Goal: Check status: Check status

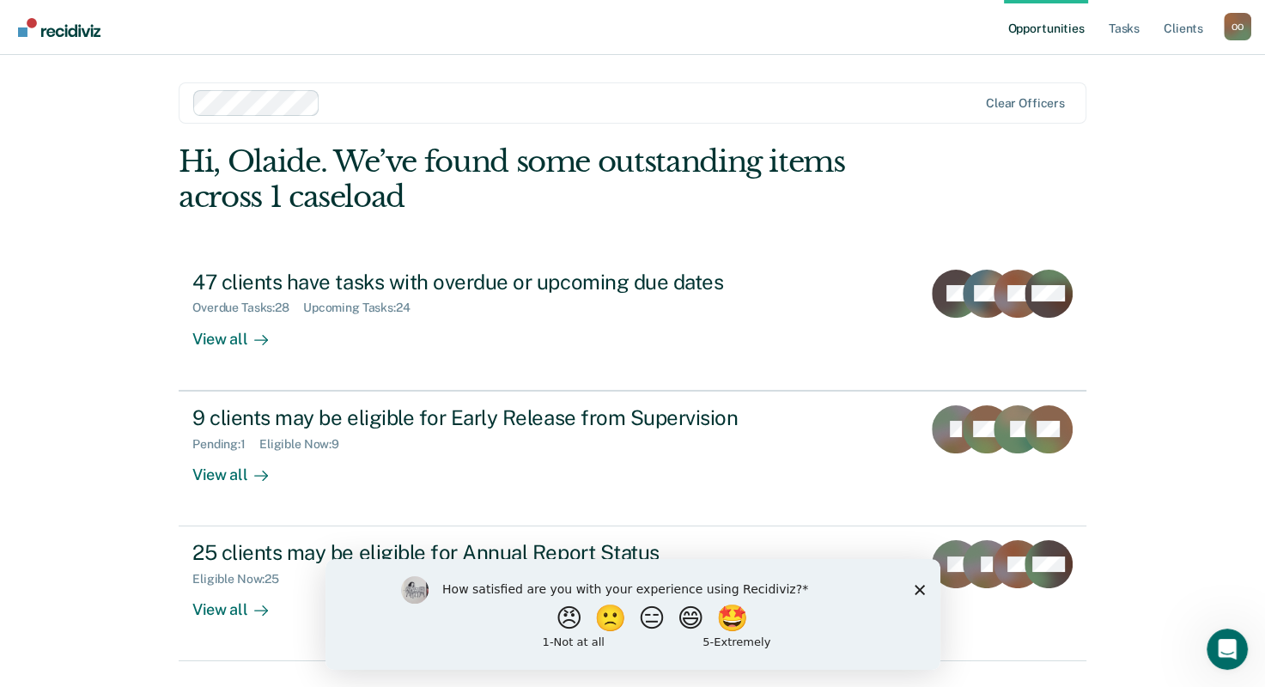
scroll to position [42, 0]
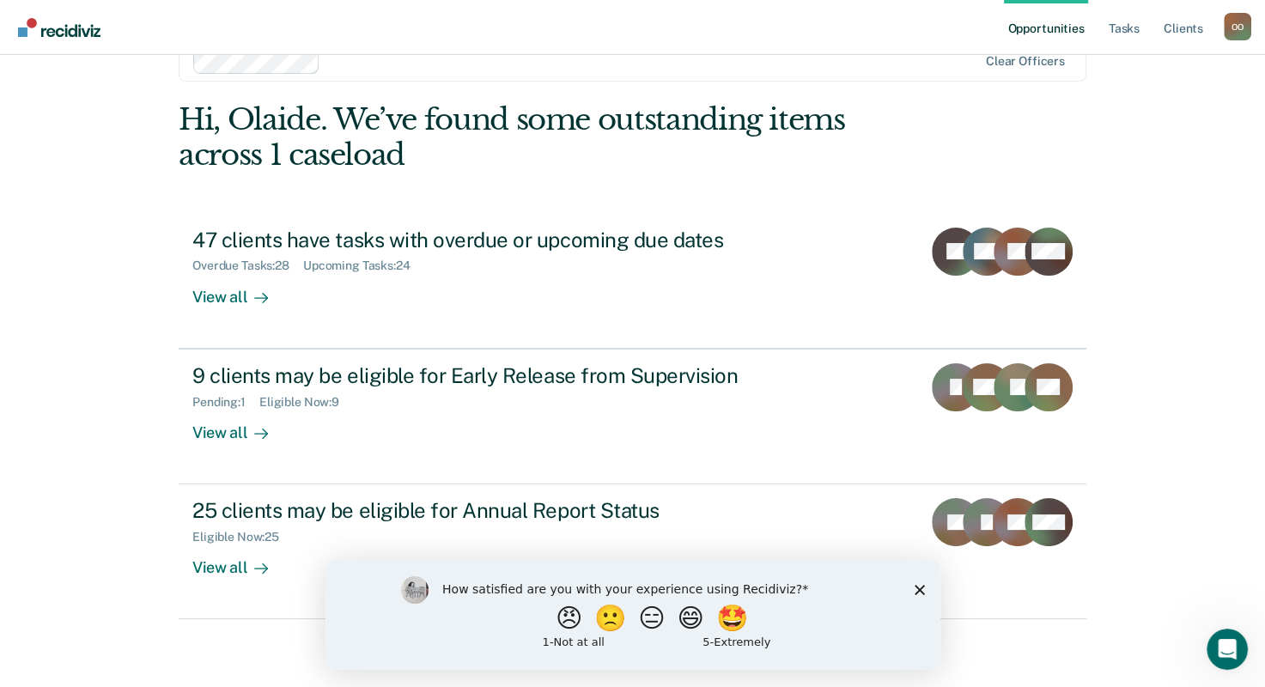
click at [1188, 563] on div "Opportunities Tasks Client s [PERSON_NAME] O O Profile How it works Log Out Cle…" at bounding box center [632, 323] width 1265 height 730
click at [918, 587] on icon "Close survey" at bounding box center [919, 589] width 10 height 10
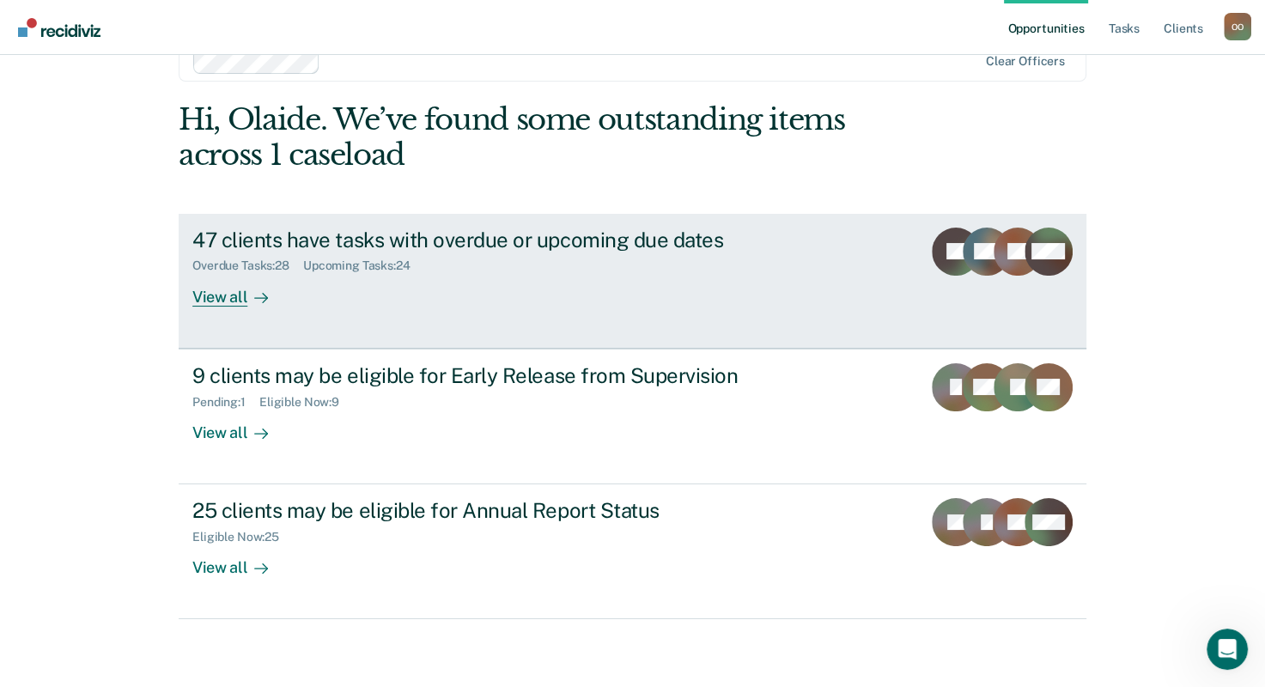
click at [216, 295] on div "View all" at bounding box center [240, 289] width 96 height 33
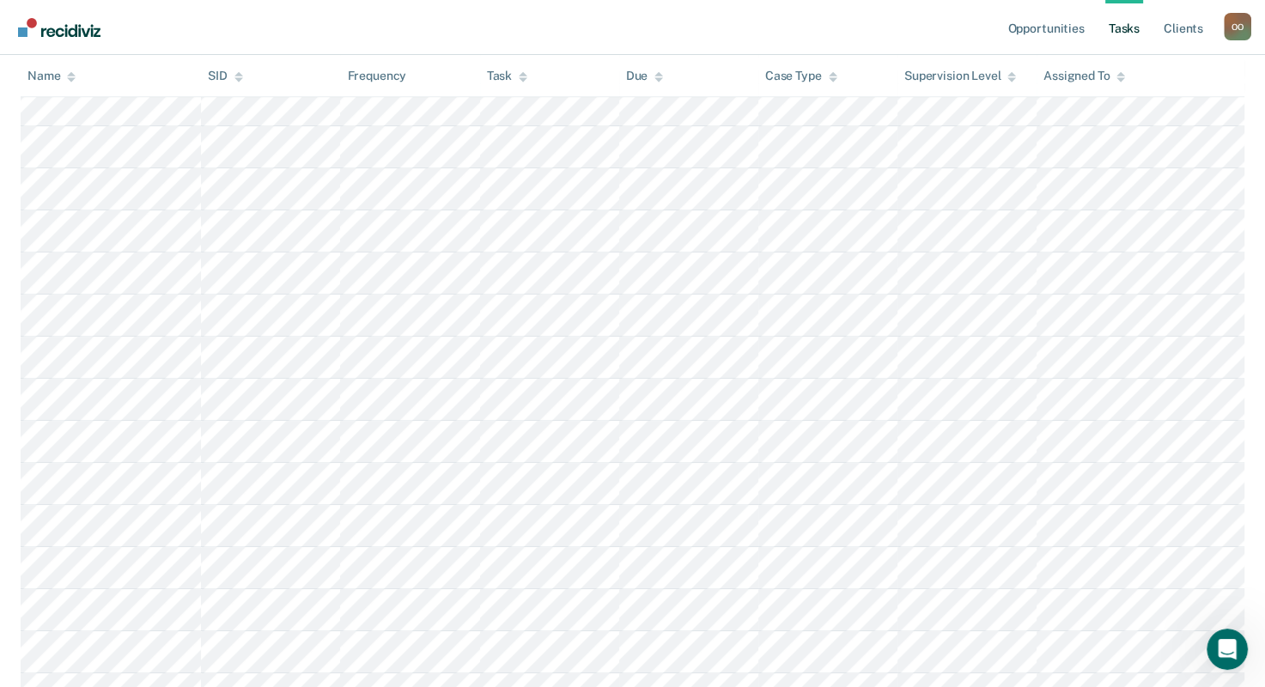
scroll to position [46, 0]
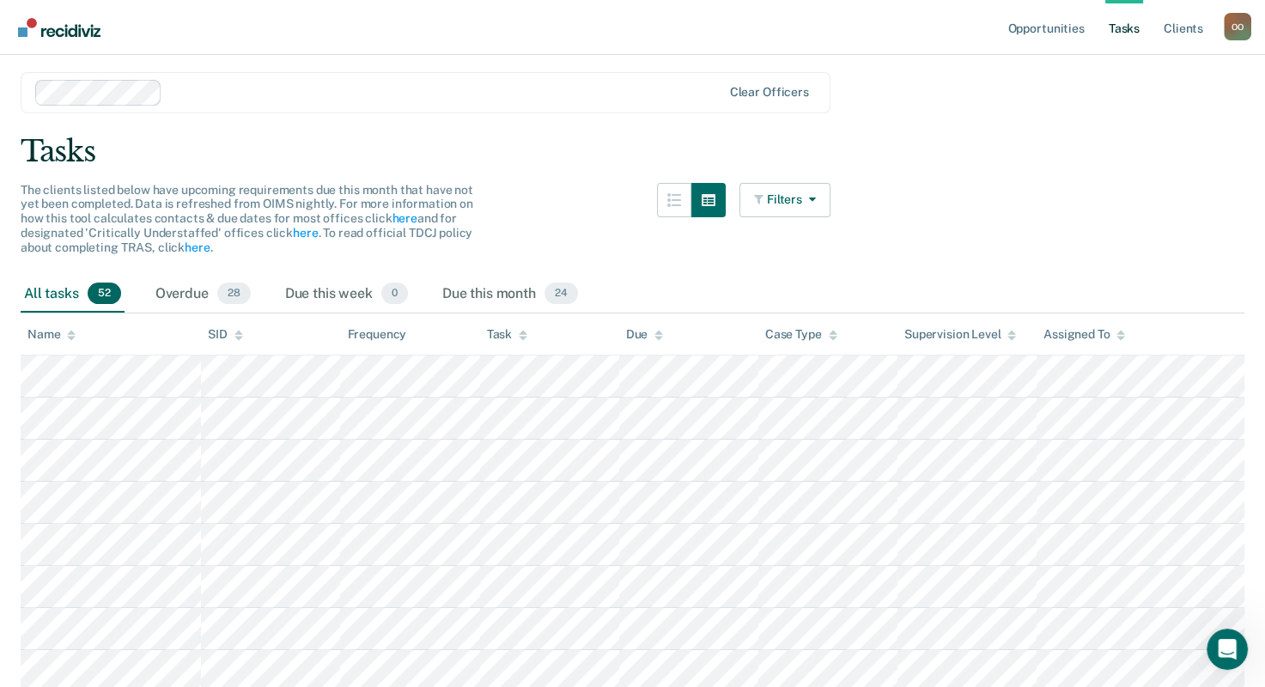
scroll to position [42, 0]
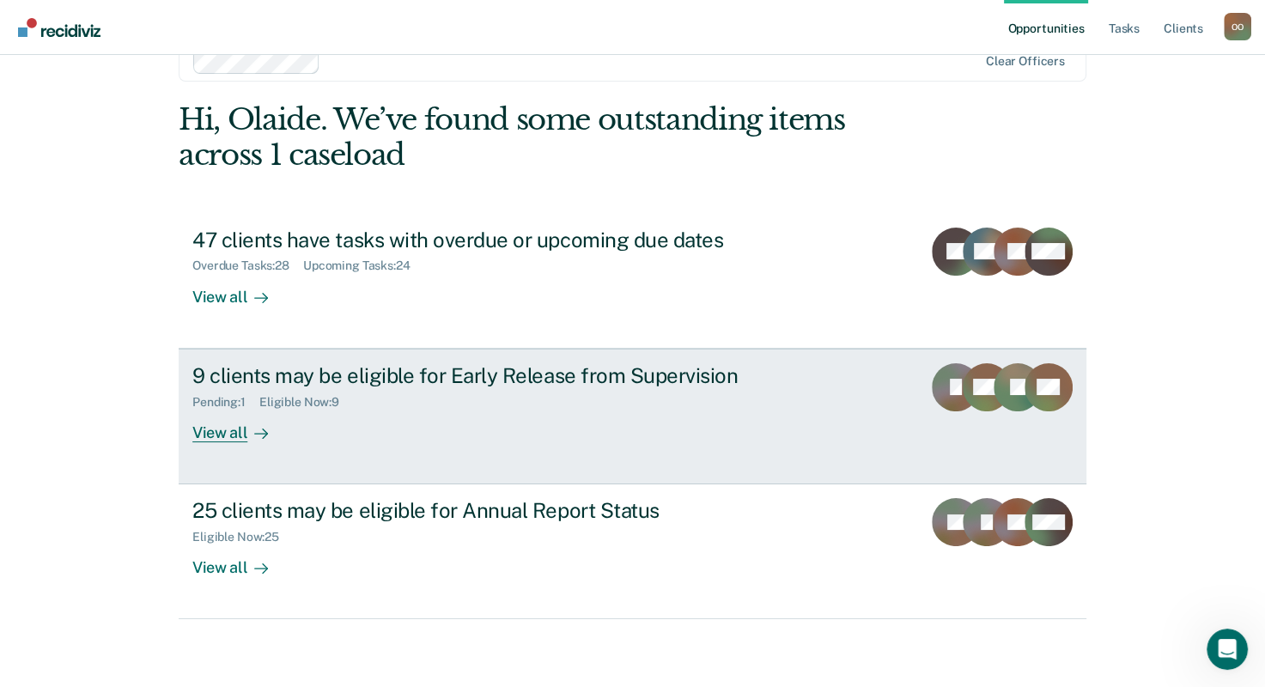
click at [753, 380] on div "9 clients may be eligible for Early Release from Supervision" at bounding box center [493, 375] width 603 height 25
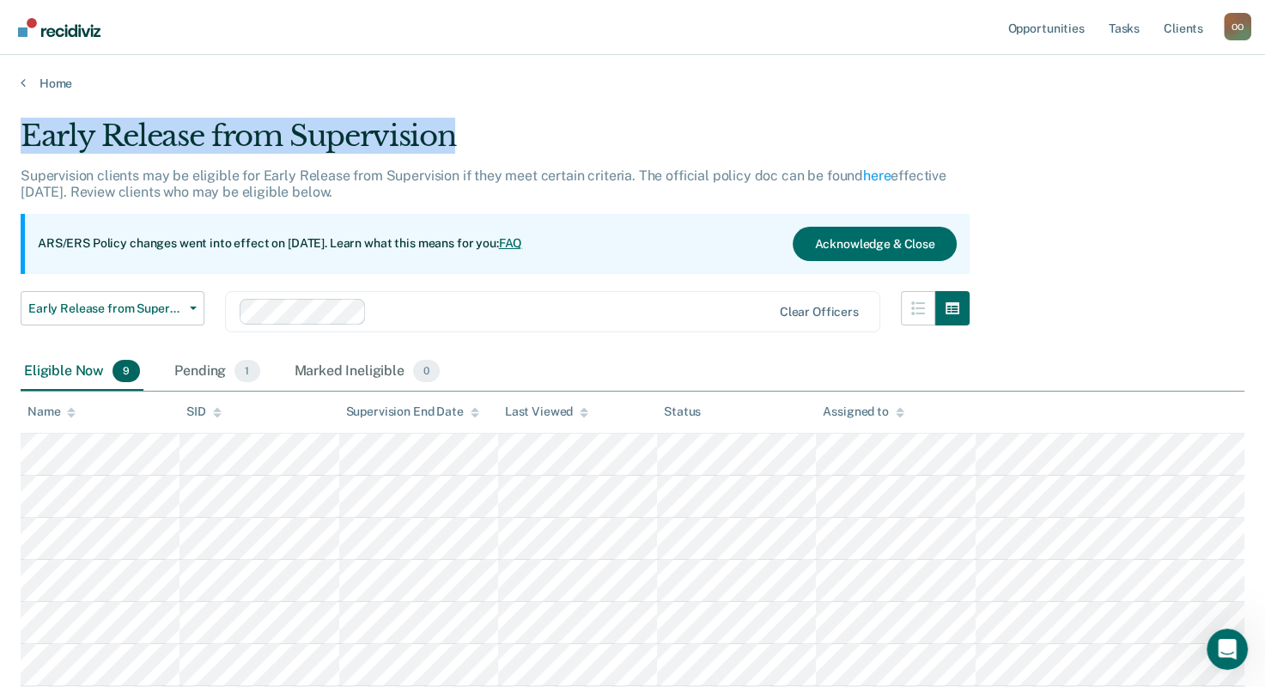
drag, startPoint x: 21, startPoint y: 129, endPoint x: 492, endPoint y: 117, distance: 470.8
click at [492, 119] on div "Early Release from Supervision" at bounding box center [495, 143] width 949 height 49
drag, startPoint x: 492, startPoint y: 117, endPoint x: 420, endPoint y: 131, distance: 73.4
copy div "Early Release from Supervision"
click at [187, 309] on button "Early Release from Supervision" at bounding box center [113, 308] width 184 height 34
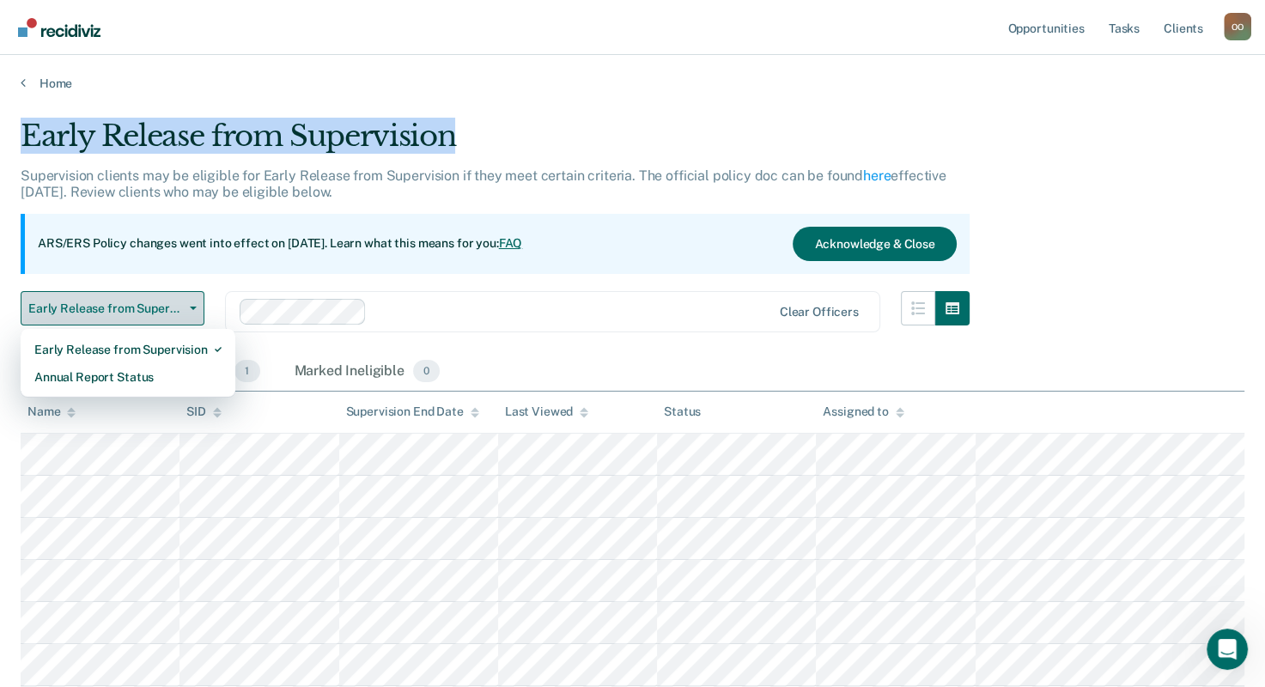
click at [187, 309] on button "Early Release from Supervision" at bounding box center [113, 308] width 184 height 34
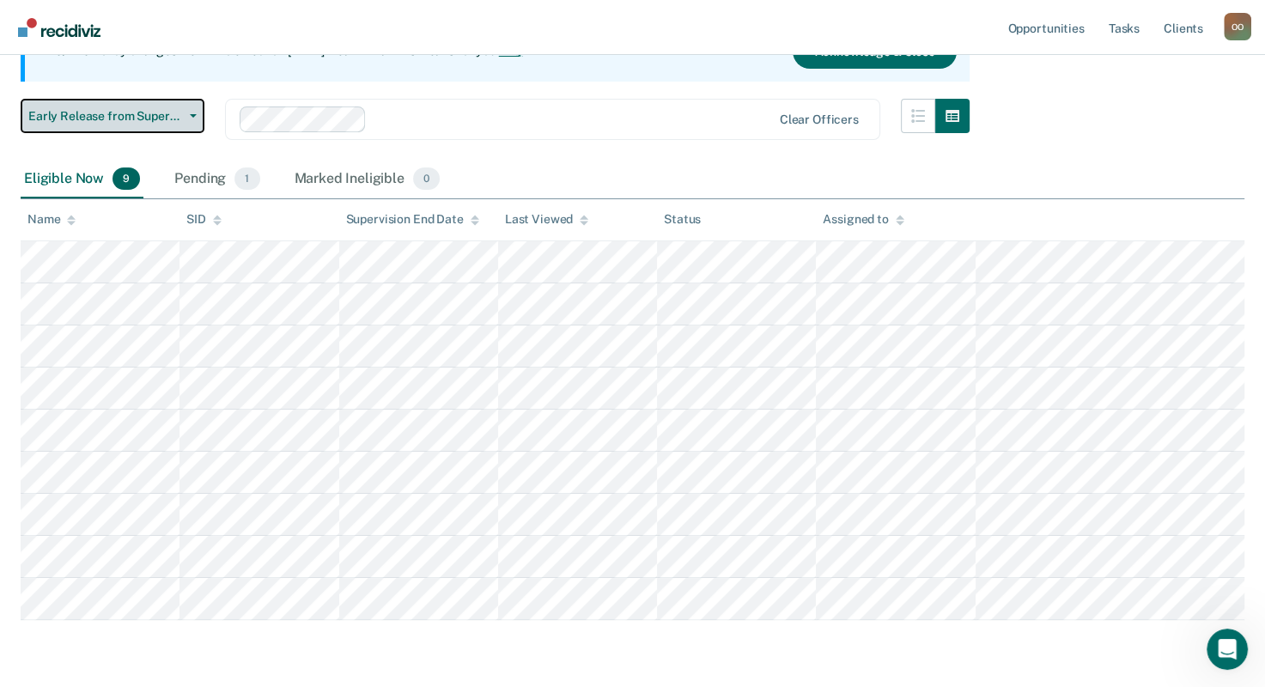
scroll to position [188, 0]
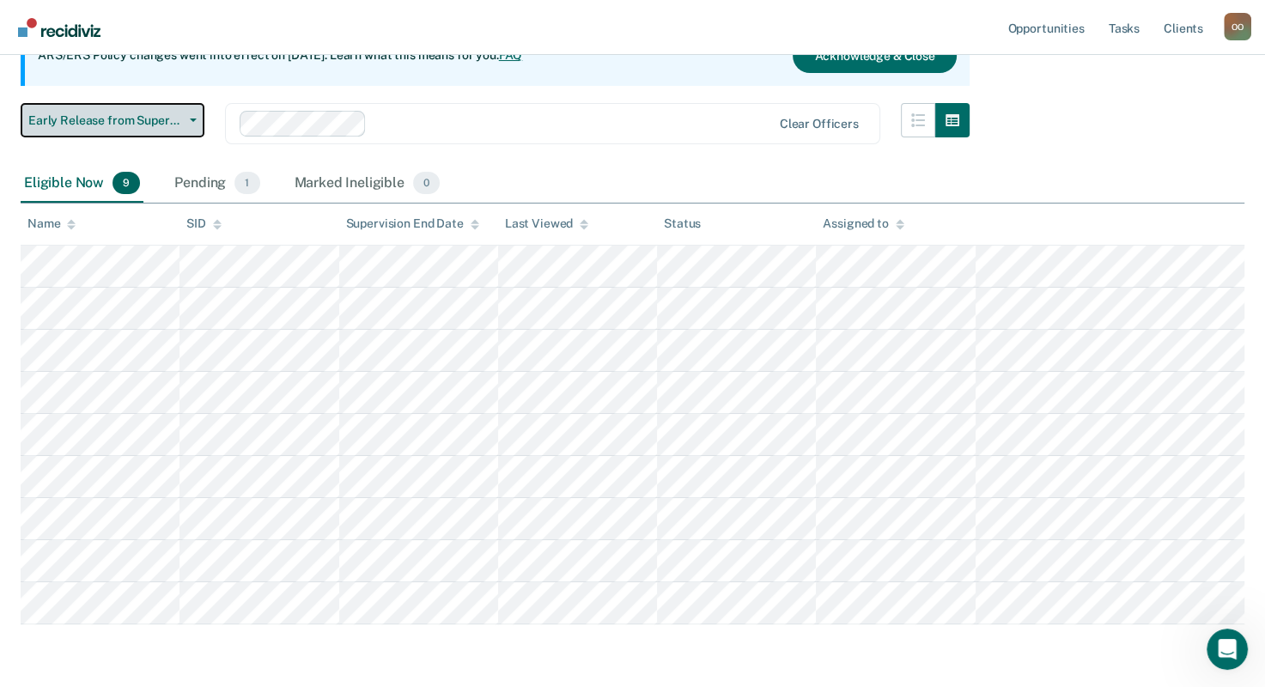
click at [192, 124] on button "Early Release from Supervision" at bounding box center [113, 120] width 184 height 34
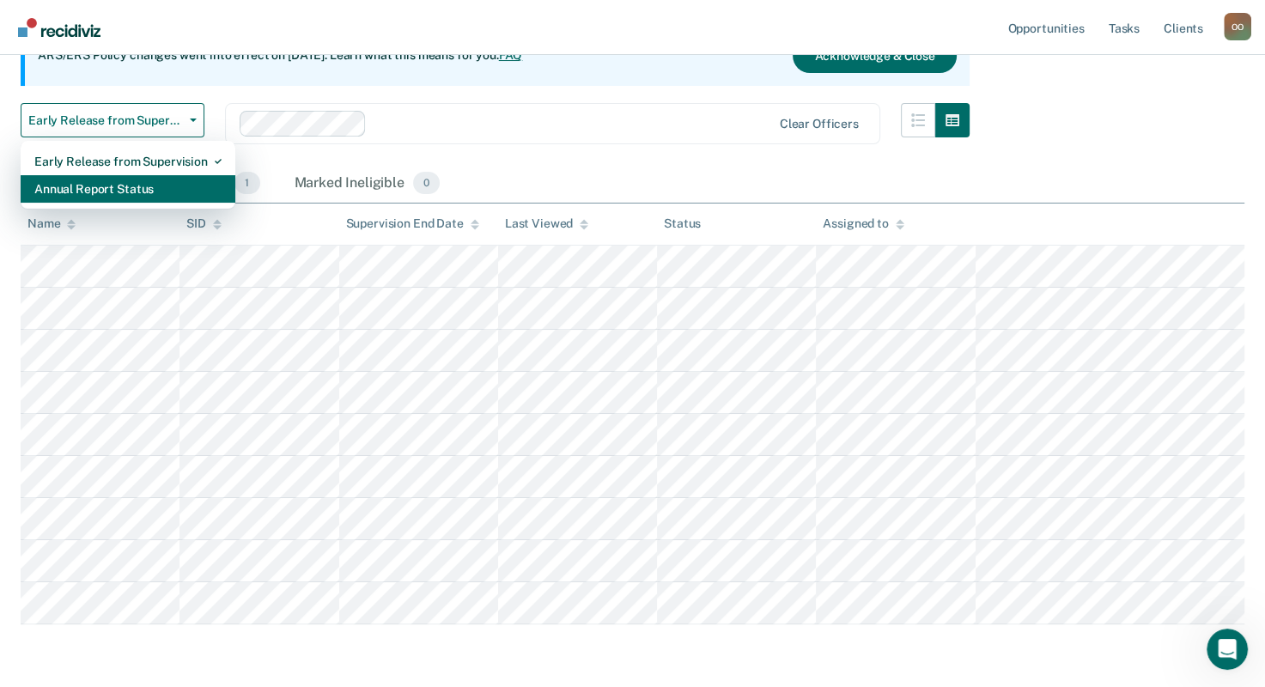
click at [157, 184] on div "Annual Report Status" at bounding box center [127, 188] width 187 height 27
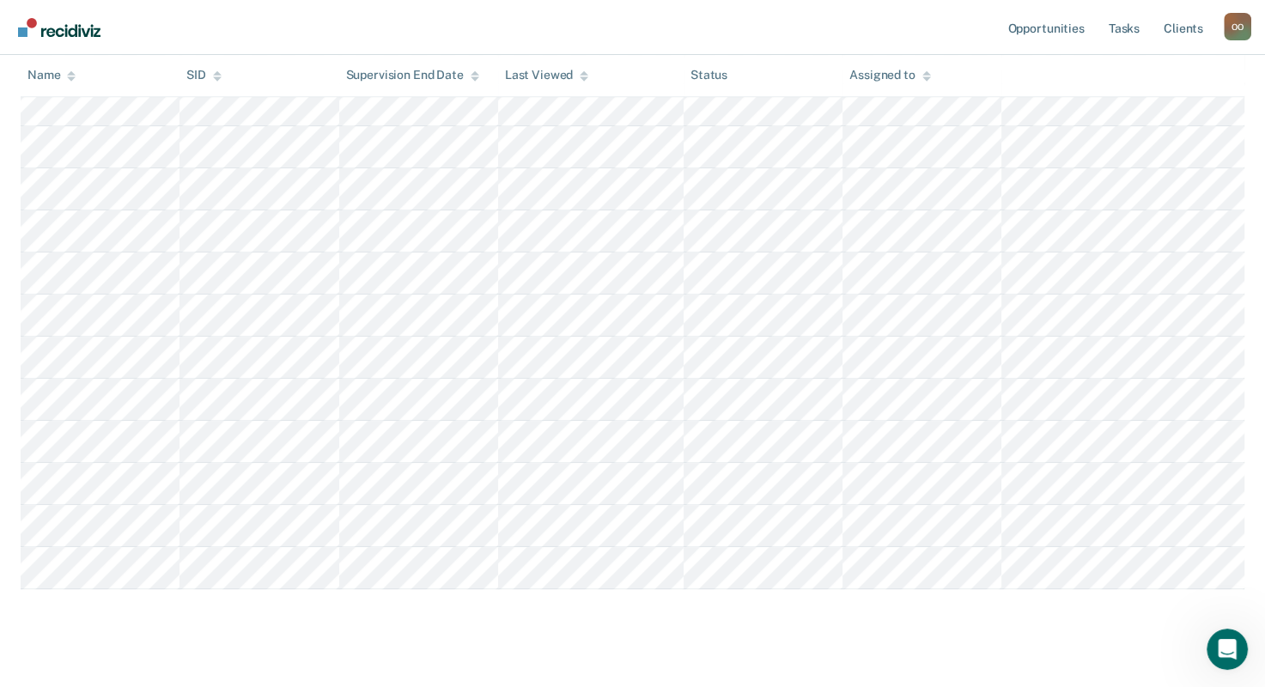
scroll to position [921, 0]
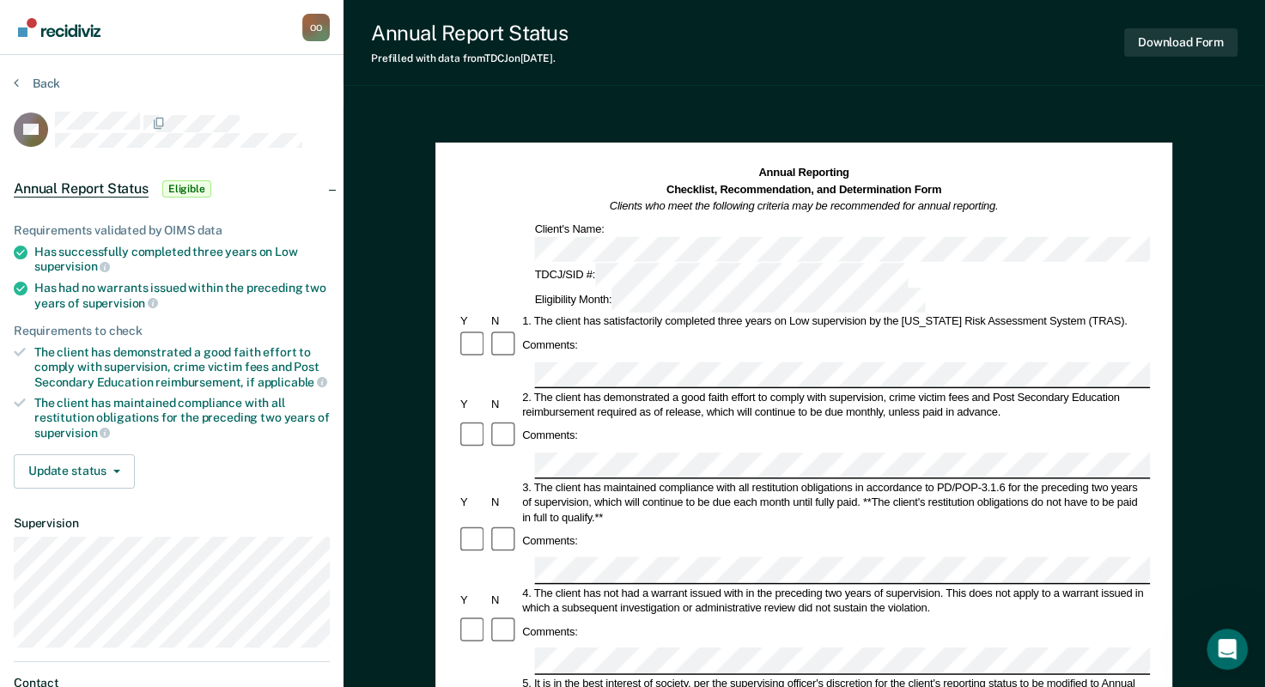
click at [259, 519] on dt "Supervision" at bounding box center [172, 523] width 316 height 15
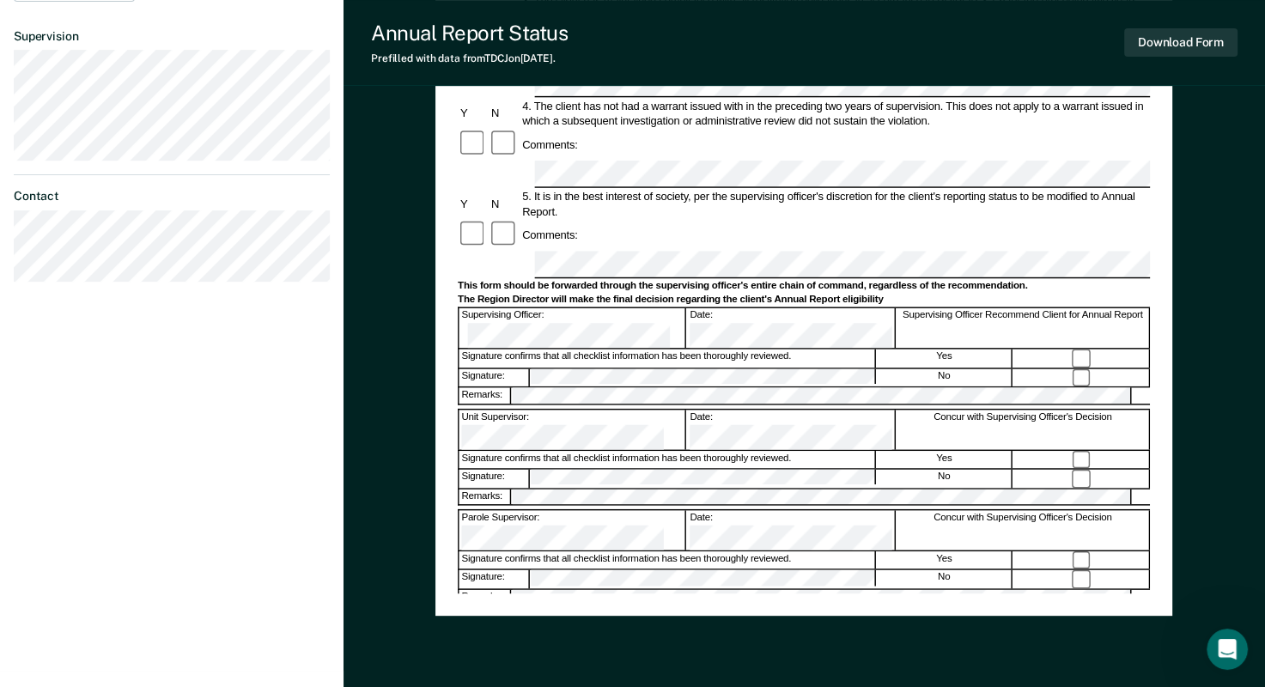
scroll to position [495, 0]
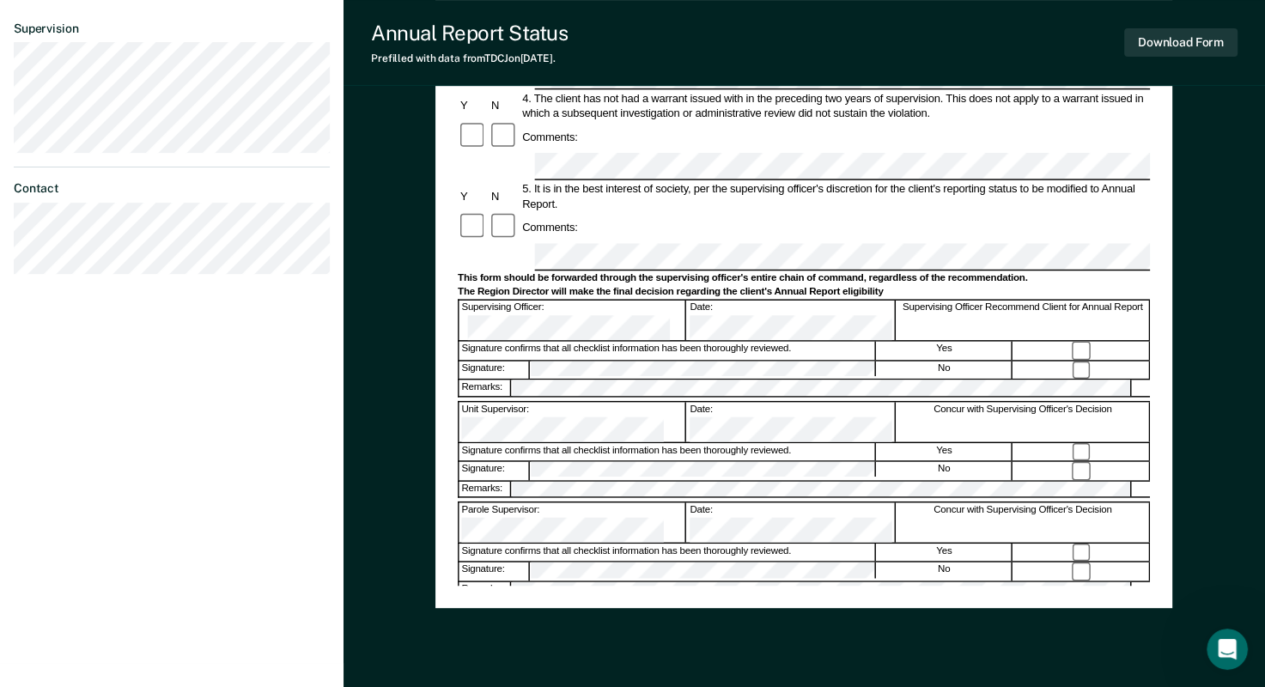
click at [198, 482] on div "[PERSON_NAME] O O Profile How it works Log Out Back CC Annual Report Status Eli…" at bounding box center [172, 84] width 344 height 1158
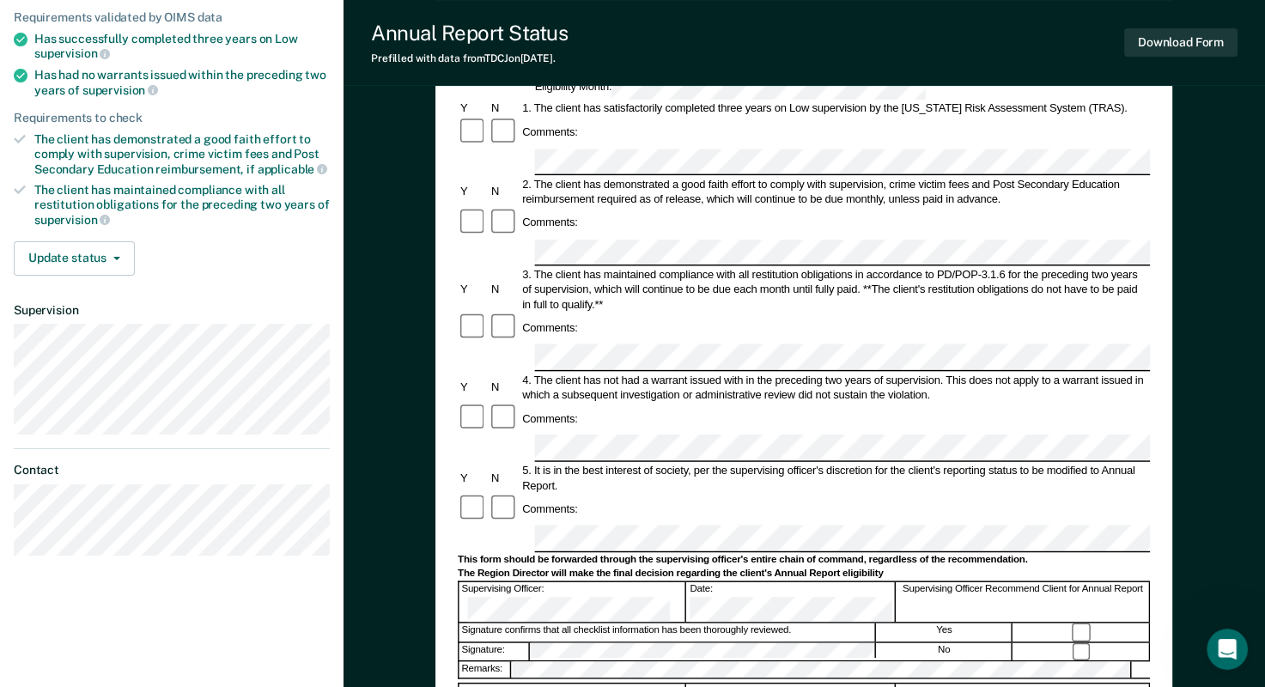
scroll to position [202, 0]
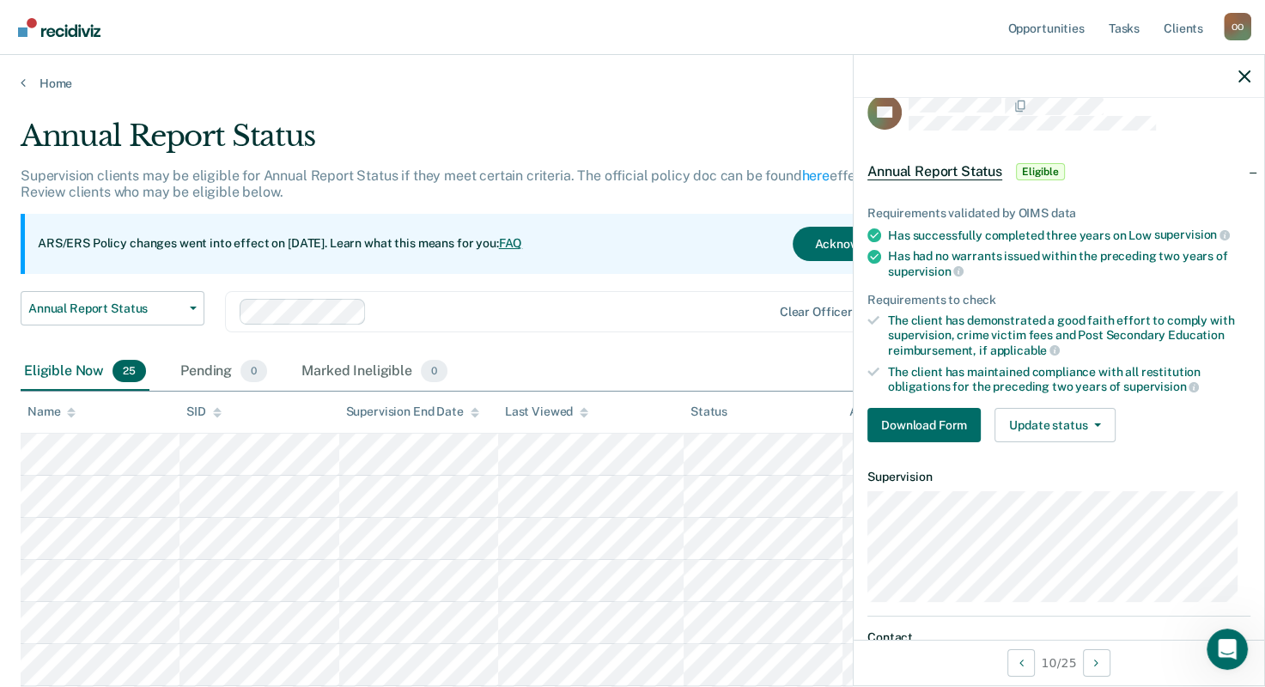
scroll to position [32, 0]
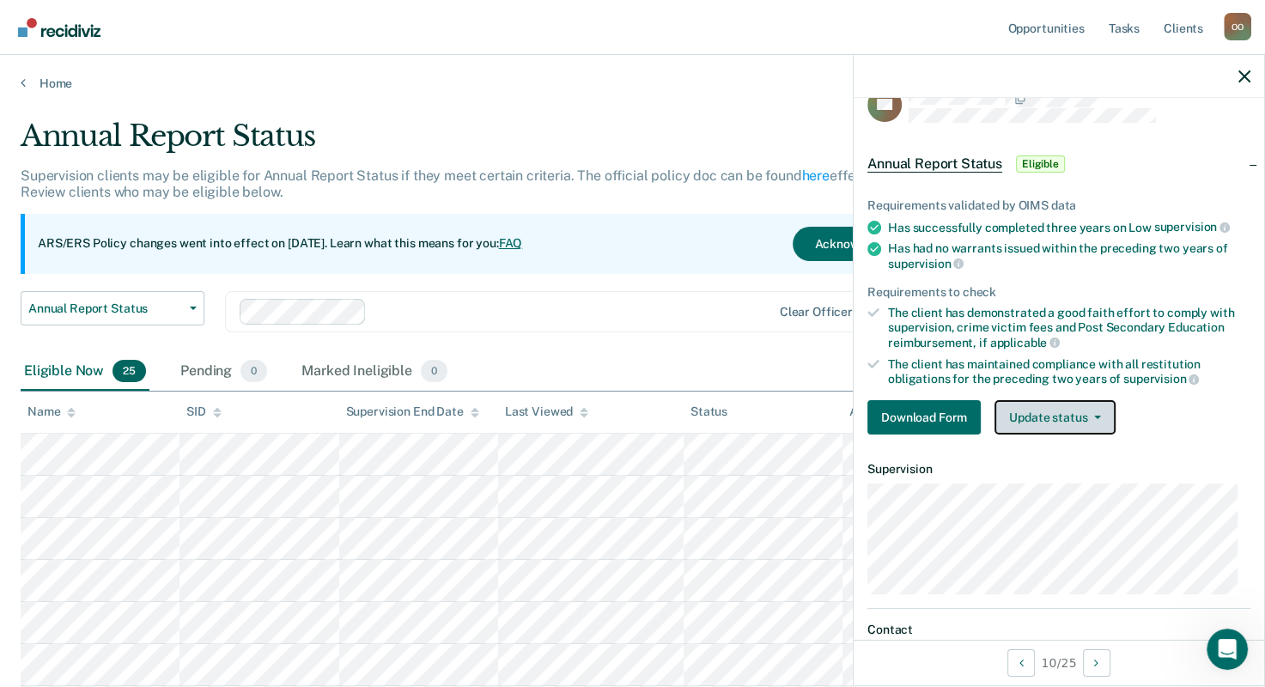
click at [1099, 416] on icon "button" at bounding box center [1097, 417] width 7 height 3
click at [1182, 400] on div "Download Form Update status [PERSON_NAME] Mark Ineligible" at bounding box center [1058, 417] width 383 height 34
click at [1245, 73] on icon "button" at bounding box center [1245, 76] width 12 height 12
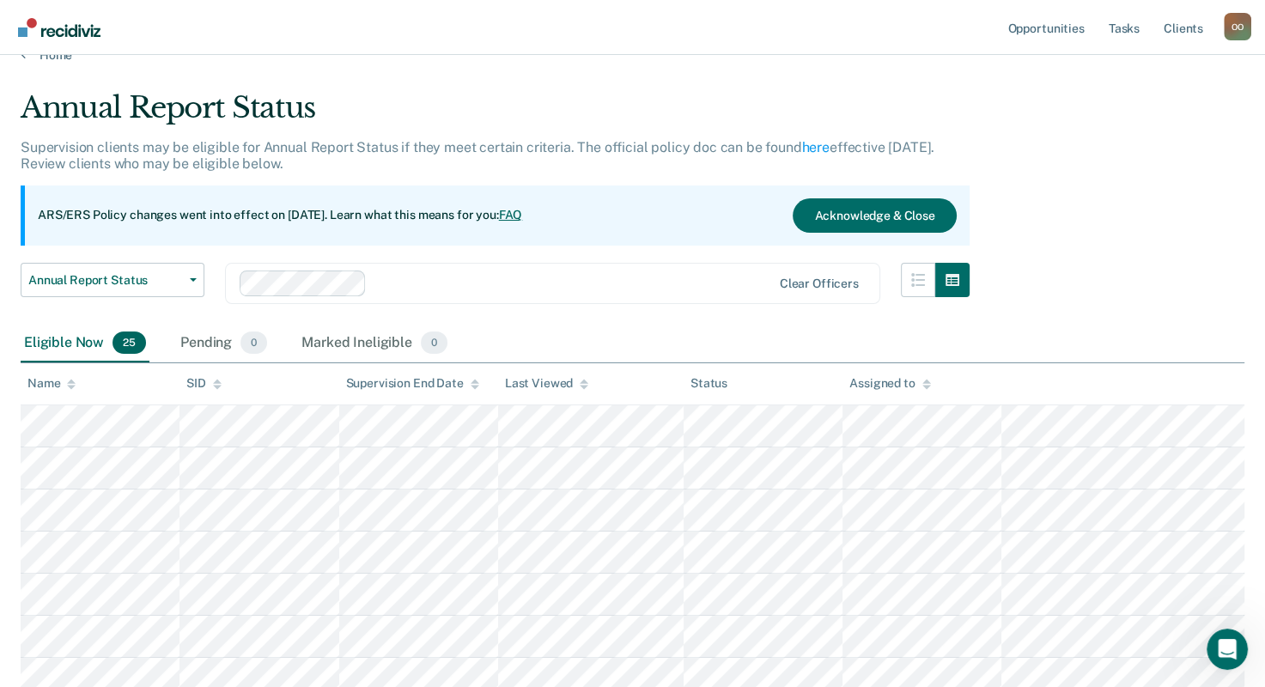
scroll to position [25, 0]
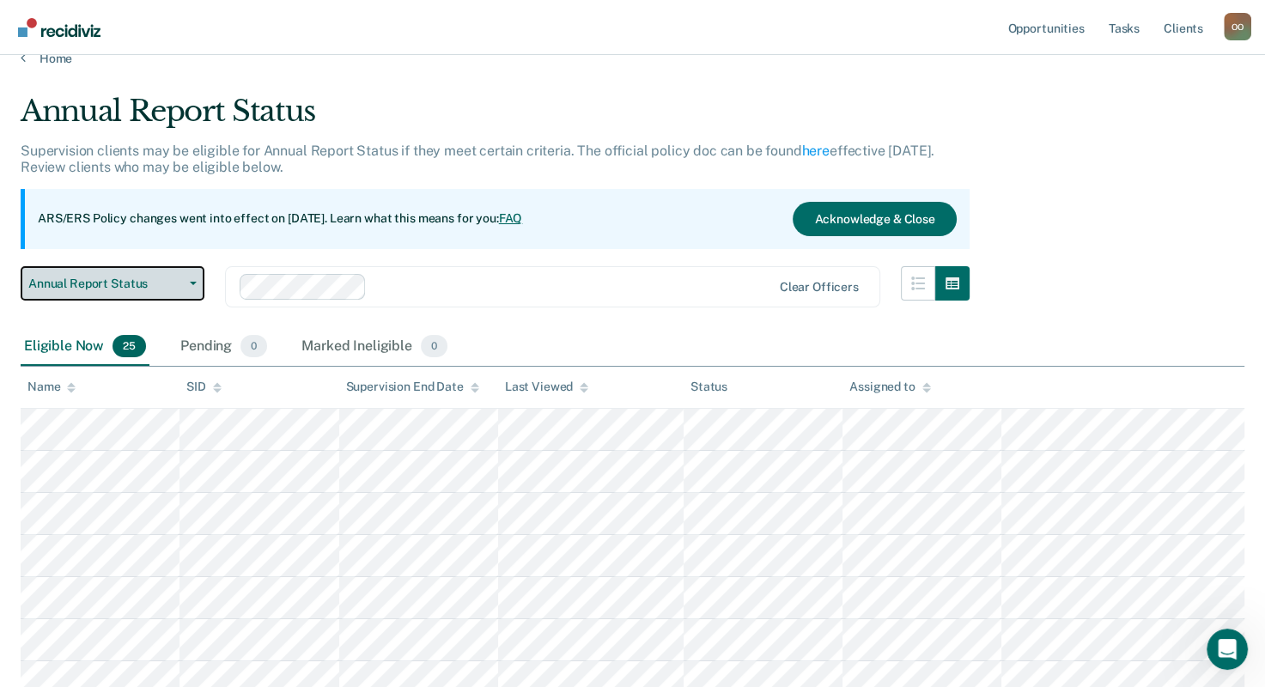
click at [189, 282] on span "button" at bounding box center [190, 283] width 14 height 3
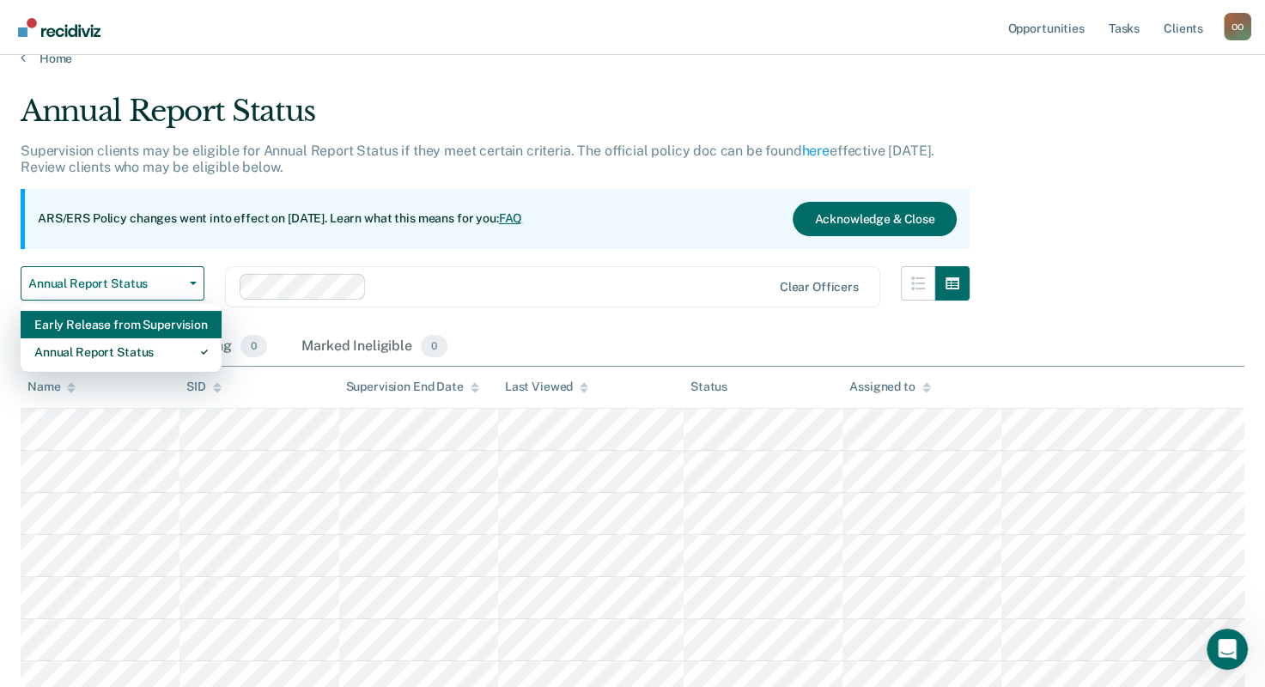
click at [149, 316] on div "Early Release from Supervision" at bounding box center [120, 324] width 173 height 27
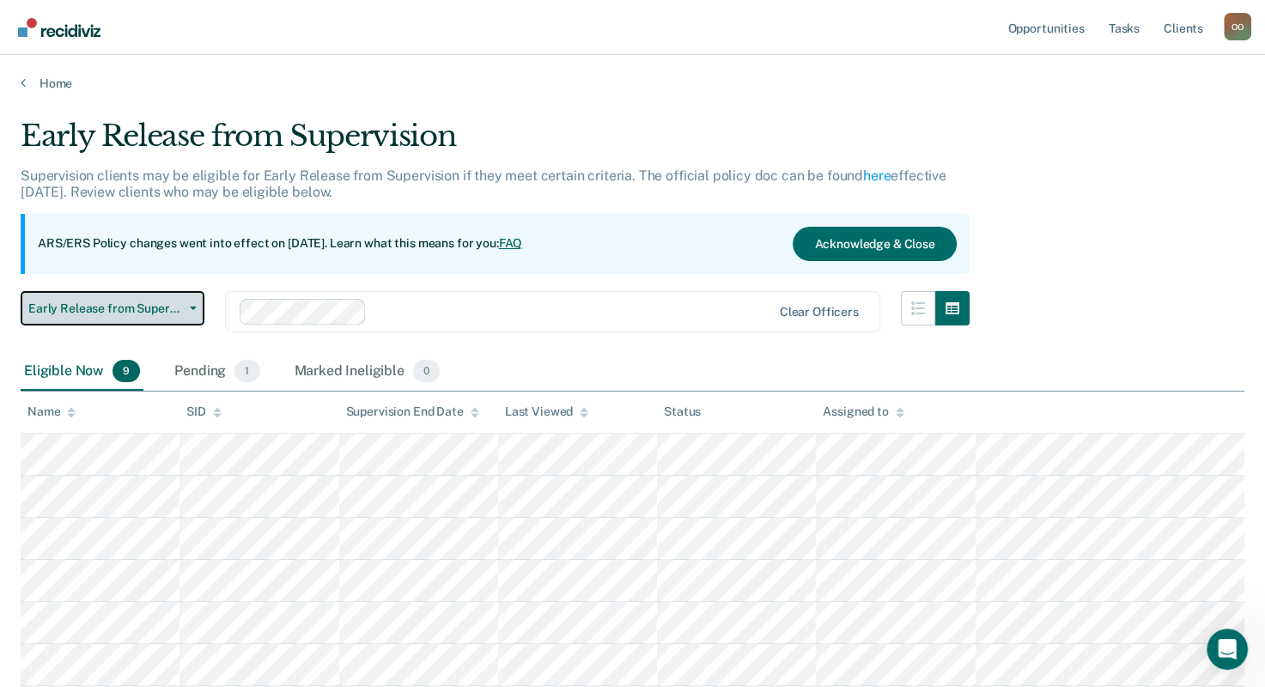
click at [189, 307] on span "button" at bounding box center [190, 308] width 14 height 3
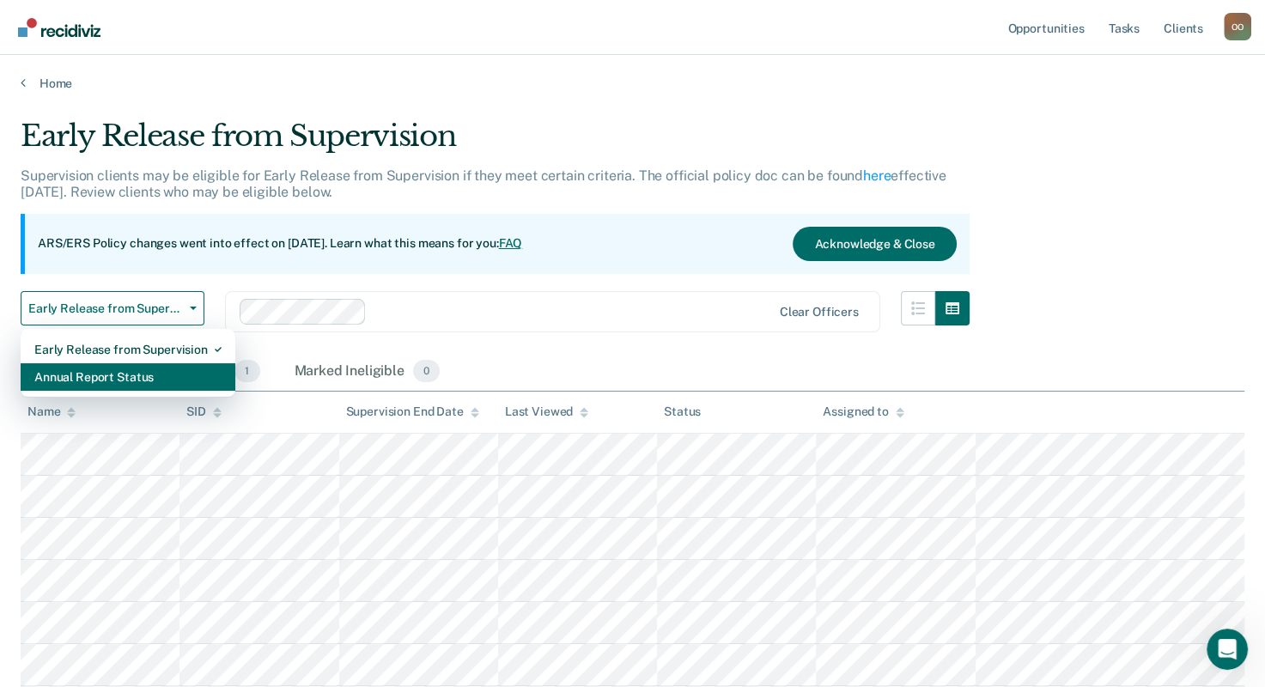
click at [134, 374] on div "Annual Report Status" at bounding box center [127, 376] width 187 height 27
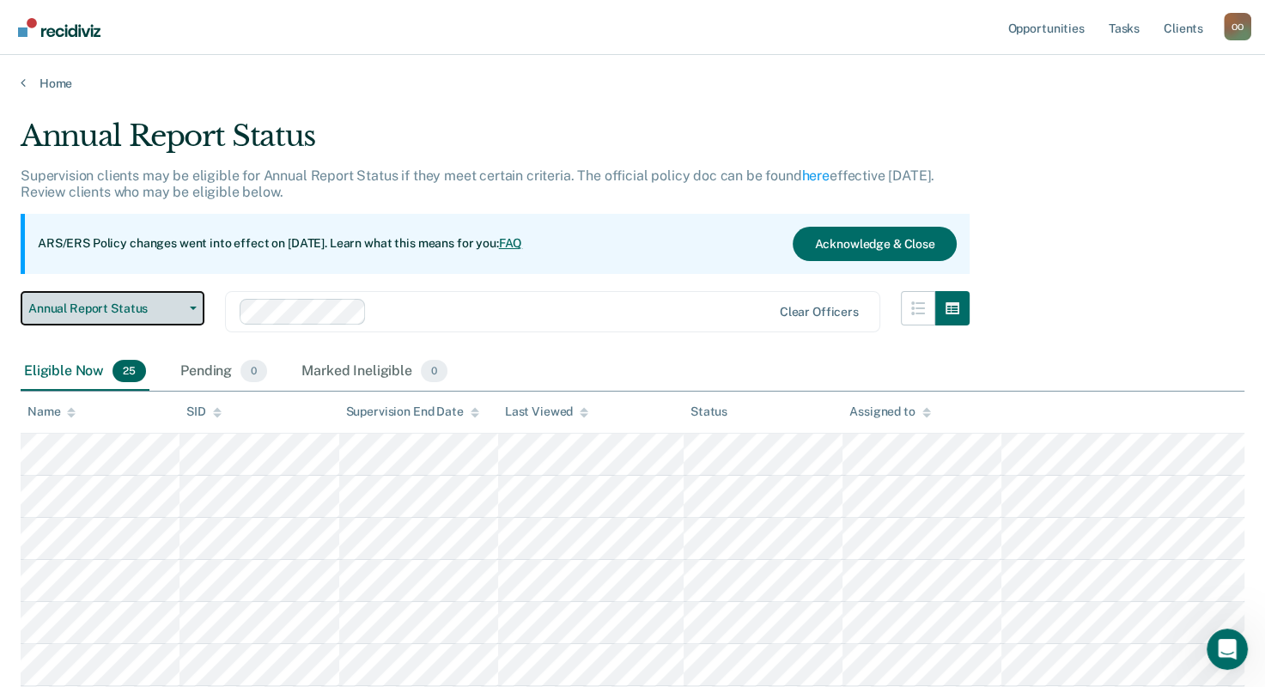
click at [198, 304] on button "Annual Report Status" at bounding box center [113, 308] width 184 height 34
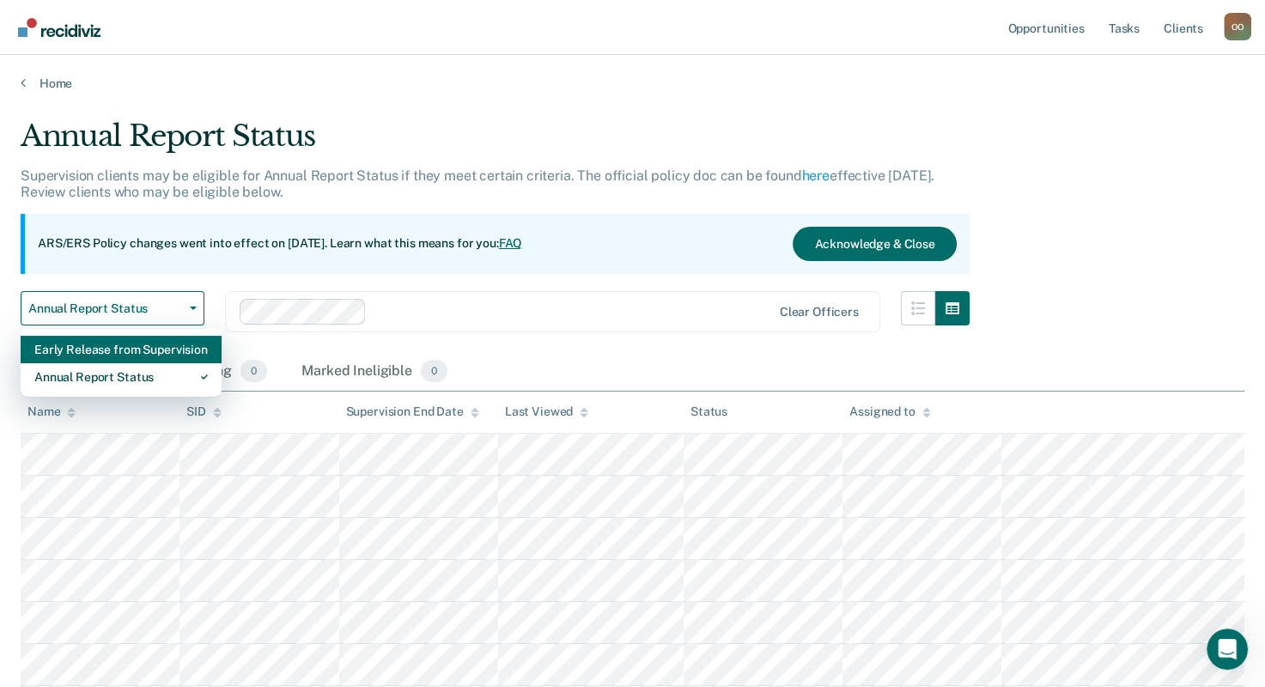
click at [186, 347] on div "Early Release from Supervision" at bounding box center [120, 349] width 173 height 27
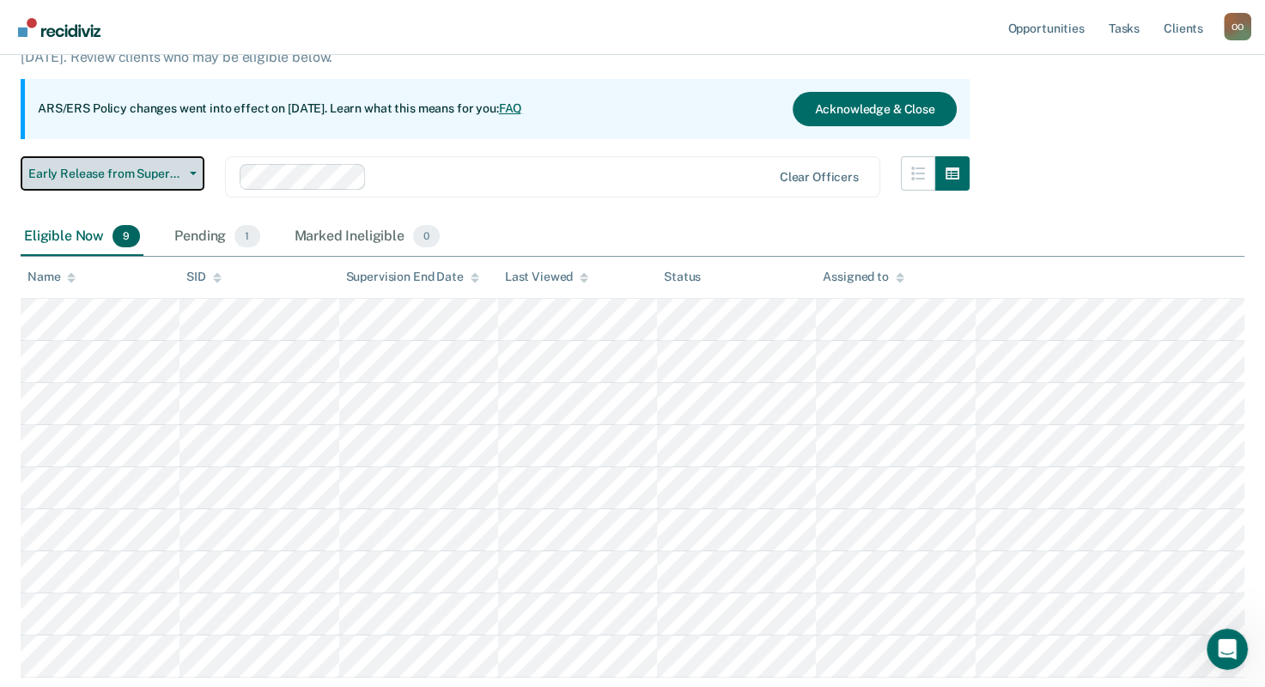
scroll to position [109, 0]
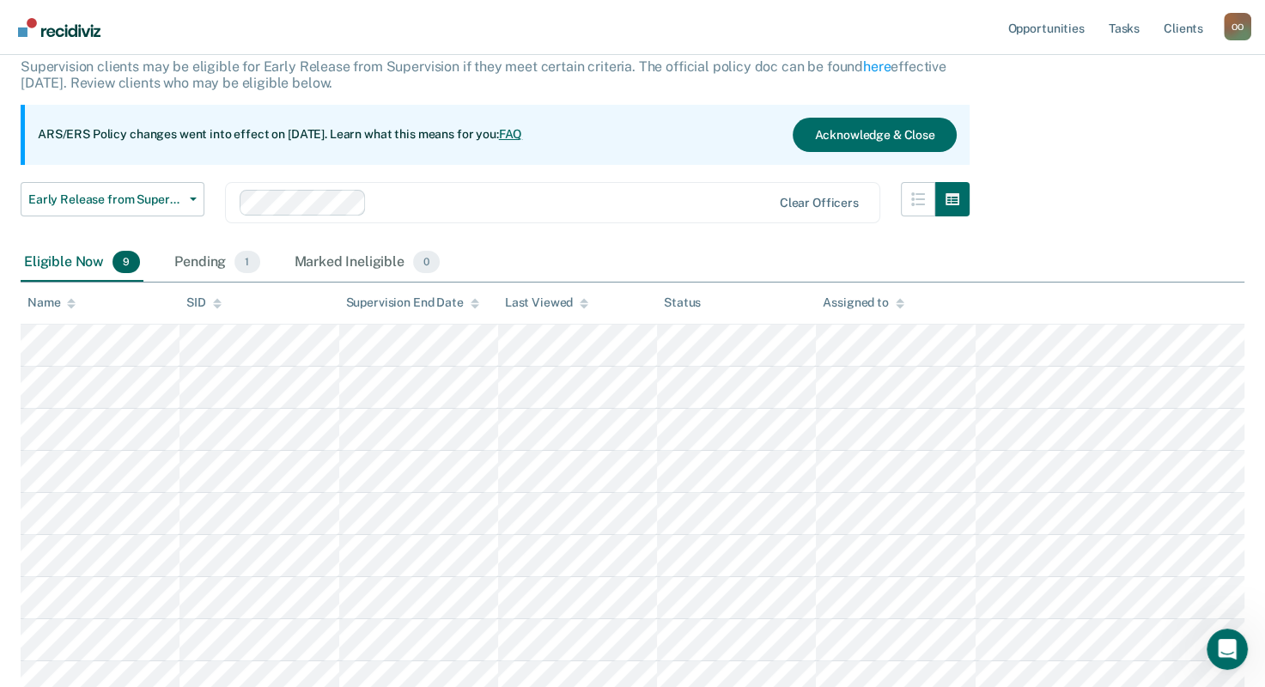
click at [208, 259] on div "Pending 1" at bounding box center [217, 263] width 92 height 38
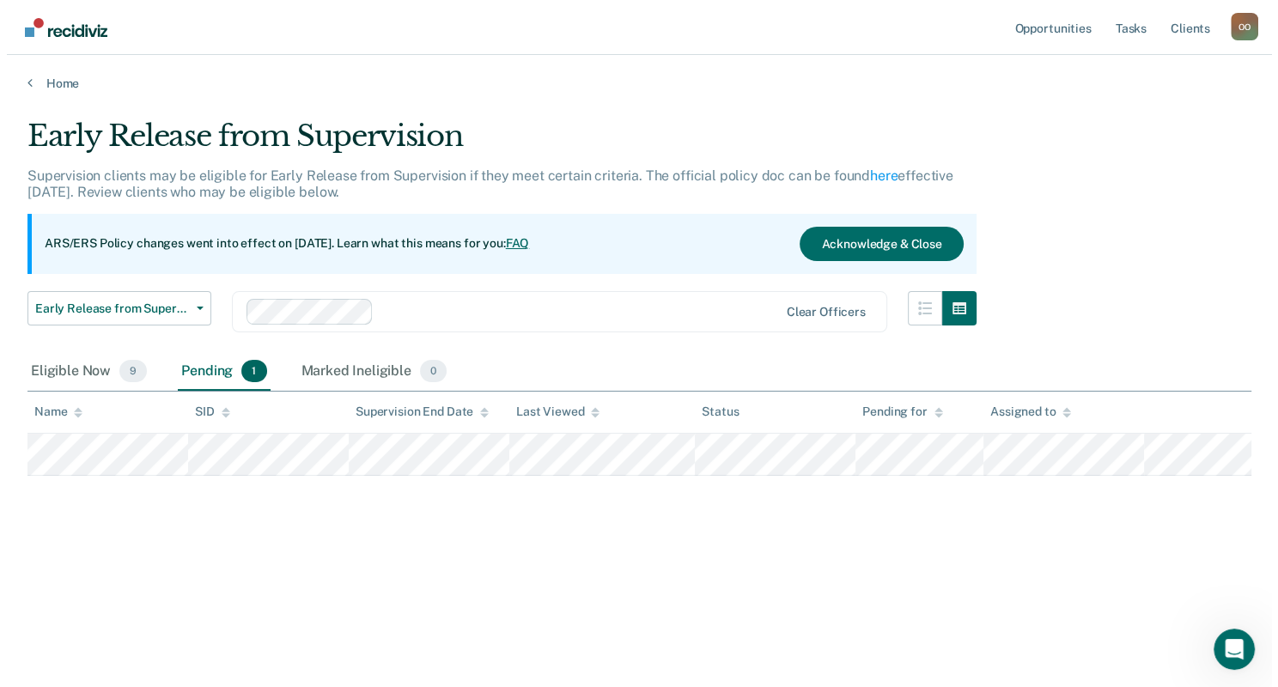
scroll to position [0, 0]
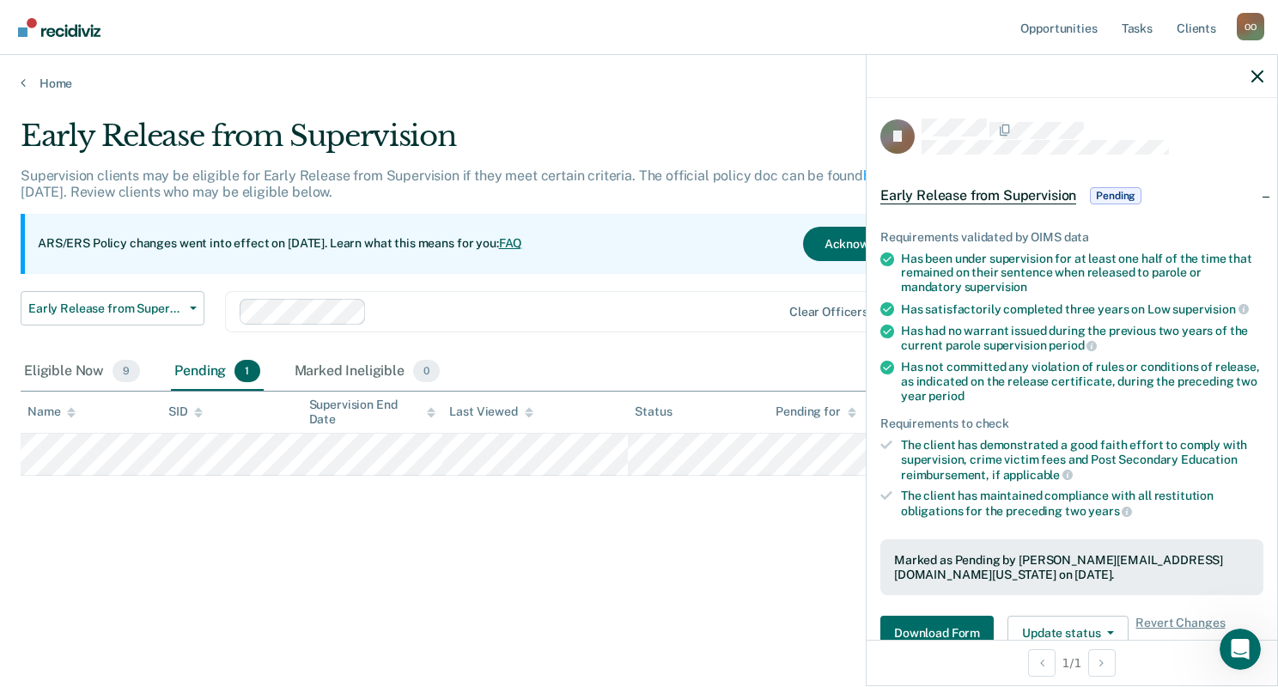
click at [1110, 192] on span "Pending" at bounding box center [1116, 195] width 52 height 17
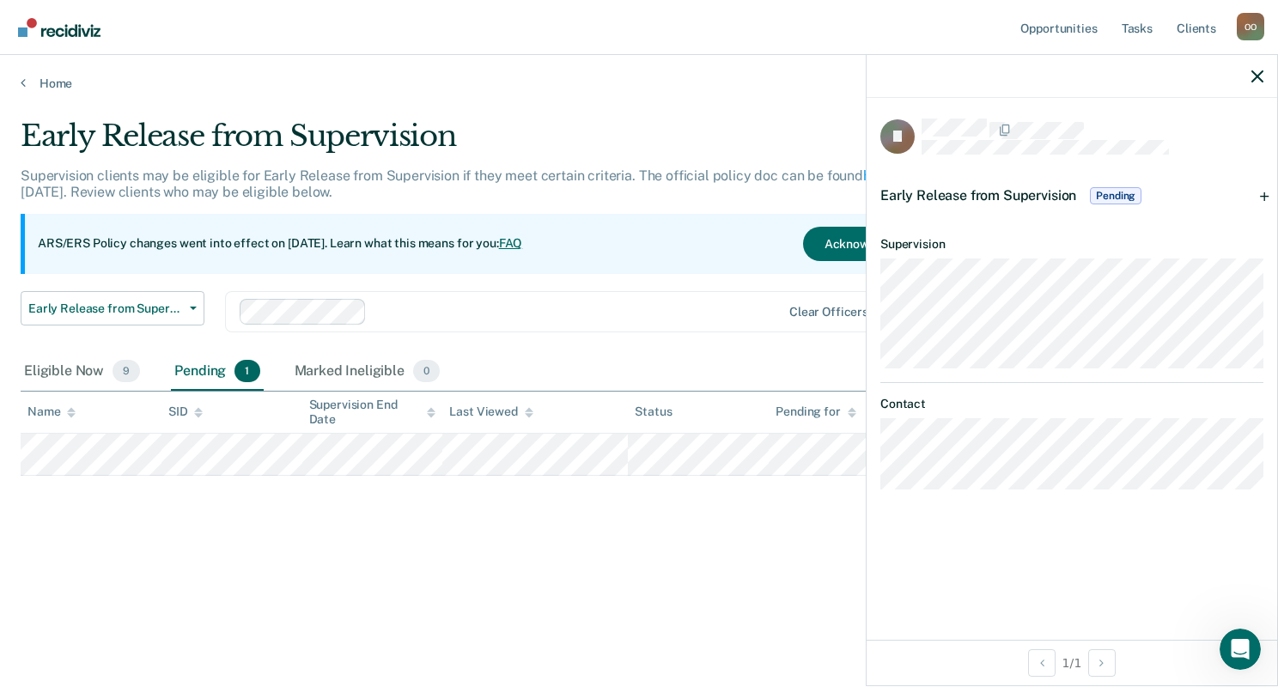
click at [783, 101] on main "Early Release from Supervision Supervision clients may be eligible for Early Re…" at bounding box center [639, 386] width 1278 height 591
click at [1253, 74] on icon "button" at bounding box center [1257, 76] width 12 height 12
